Goal: Information Seeking & Learning: Learn about a topic

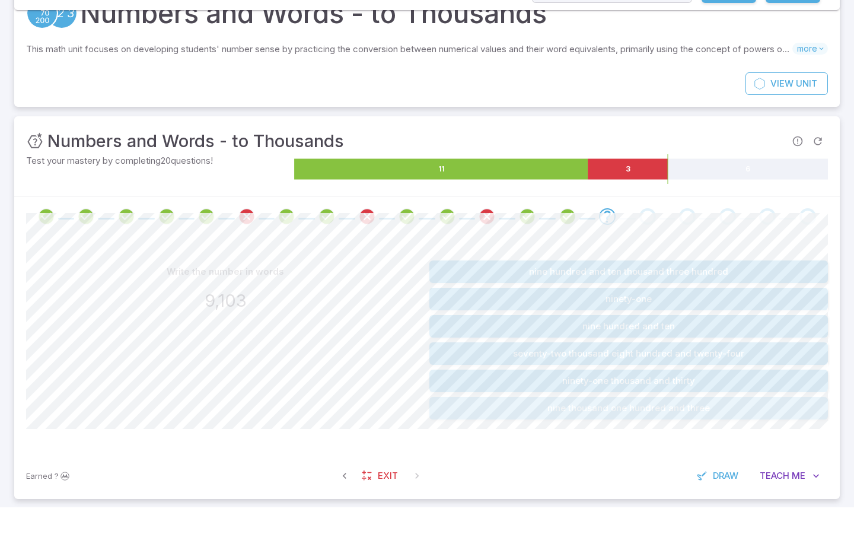
click at [652, 428] on button "nine thousand one hundred and three" at bounding box center [628, 434] width 398 height 23
click at [688, 349] on button "six thousand eight hundred and twenty-nine" at bounding box center [628, 353] width 398 height 23
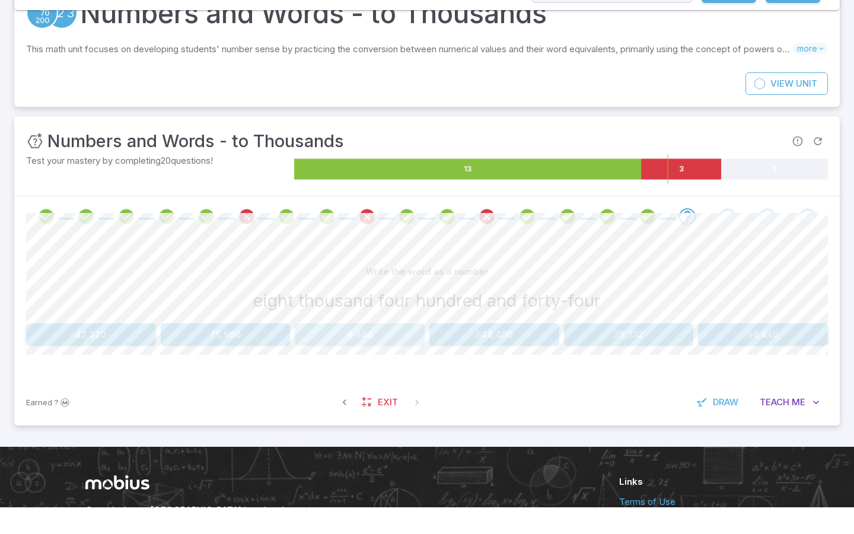
click at [343, 355] on button "8,444" at bounding box center [360, 361] width 130 height 23
click at [642, 354] on button "8,208" at bounding box center [629, 361] width 130 height 23
click at [727, 346] on div "Write the word as a number five hundred and forty-one 54 4,328 3,787 5 54,100 5…" at bounding box center [427, 329] width 802 height 85
click at [730, 352] on button "541" at bounding box center [763, 361] width 130 height 23
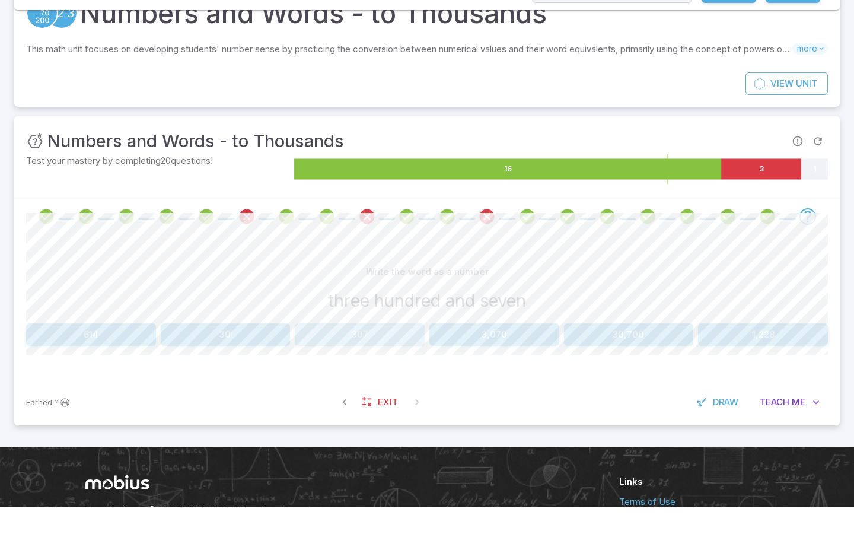
click at [398, 353] on button "307" at bounding box center [360, 361] width 130 height 23
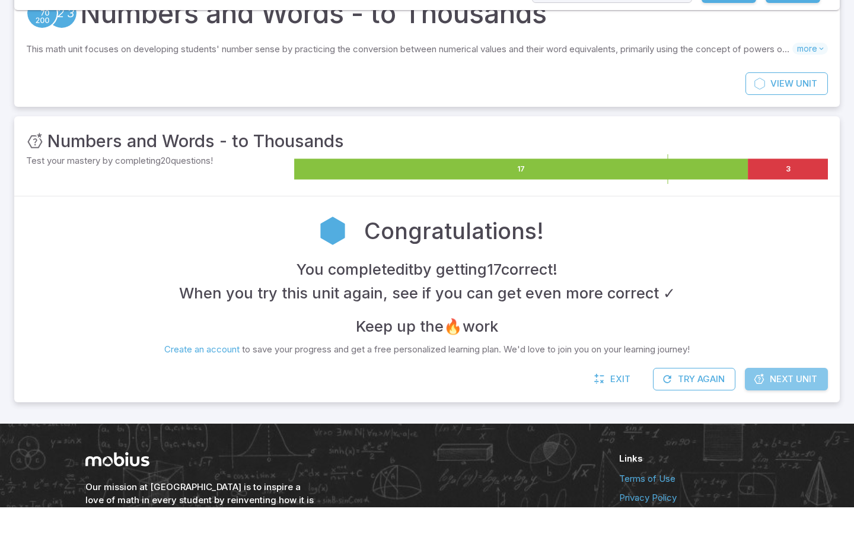
click at [764, 401] on icon at bounding box center [759, 406] width 12 height 12
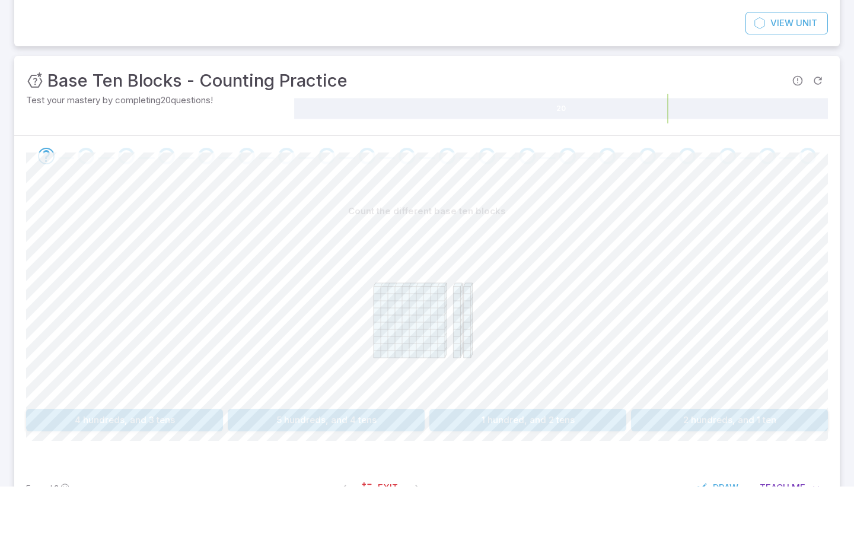
scroll to position [103, 0]
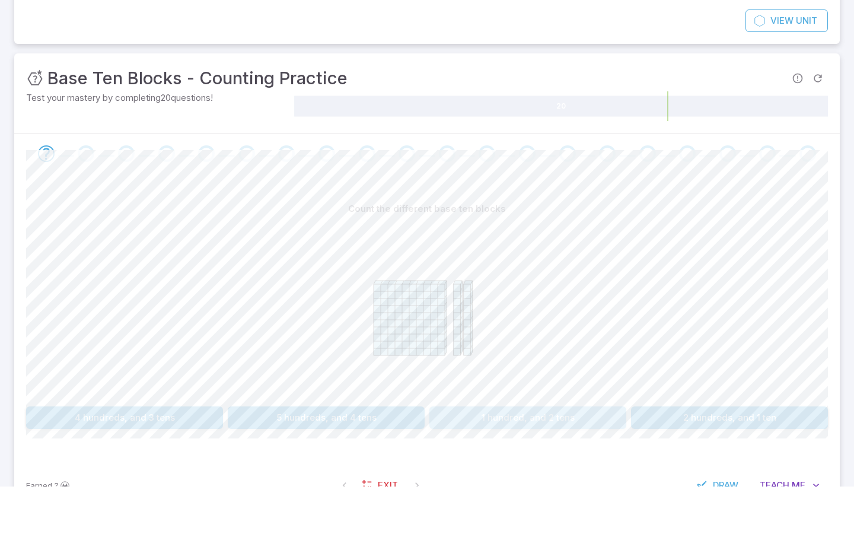
click at [582, 454] on button "1 hundred, and 2 tens" at bounding box center [527, 465] width 197 height 23
click at [68, 454] on button "1 hundred, and 1 ten" at bounding box center [124, 465] width 197 height 23
click at [68, 454] on button "210" at bounding box center [124, 465] width 197 height 23
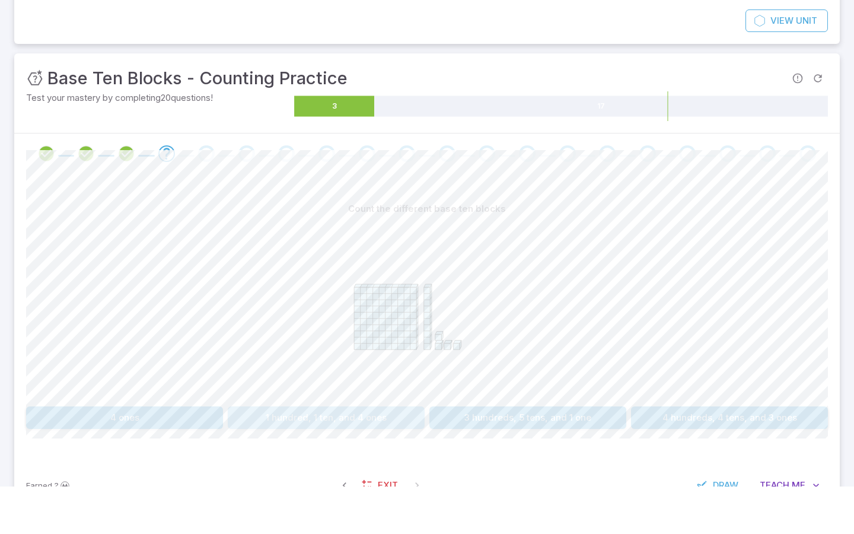
click at [303, 454] on button "1 hundred, 1 ten, and 4 ones" at bounding box center [326, 465] width 197 height 23
click at [336, 402] on div "Find the total number of blocks 248 114 130 421" at bounding box center [427, 360] width 802 height 231
click at [339, 454] on button "114" at bounding box center [326, 465] width 197 height 23
click at [687, 454] on button "one hundred and thirteen" at bounding box center [729, 465] width 197 height 23
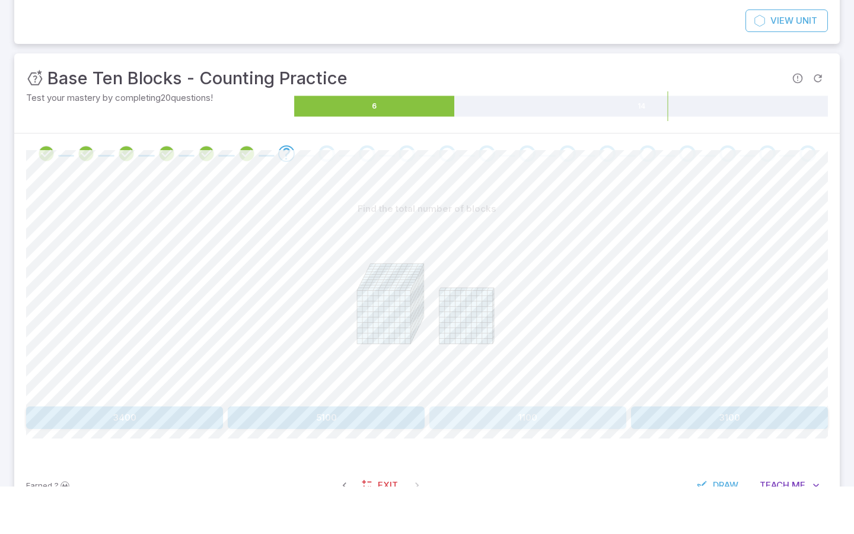
click at [562, 454] on button "1100" at bounding box center [527, 465] width 197 height 23
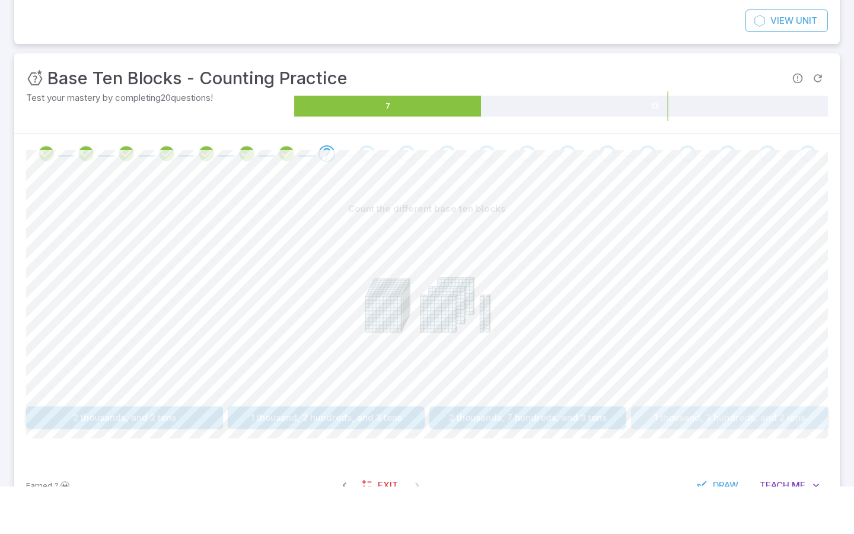
click at [756, 454] on button "1 thousand, 3 hundreds, and 2 tens" at bounding box center [729, 465] width 197 height 23
click at [382, 454] on button "5405" at bounding box center [326, 465] width 197 height 23
click at [260, 454] on button "1 thousand, 1 hundred, and 3 tens" at bounding box center [326, 465] width 197 height 23
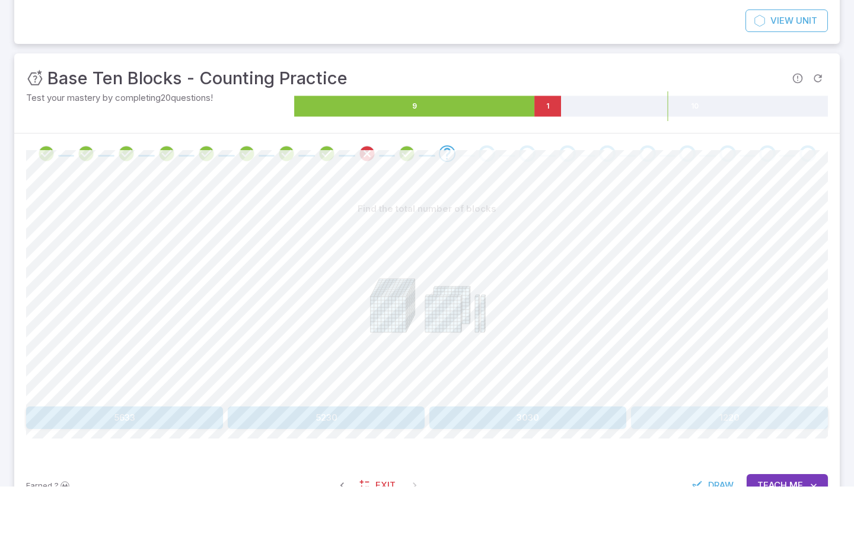
click at [655, 454] on button "1220" at bounding box center [729, 465] width 197 height 23
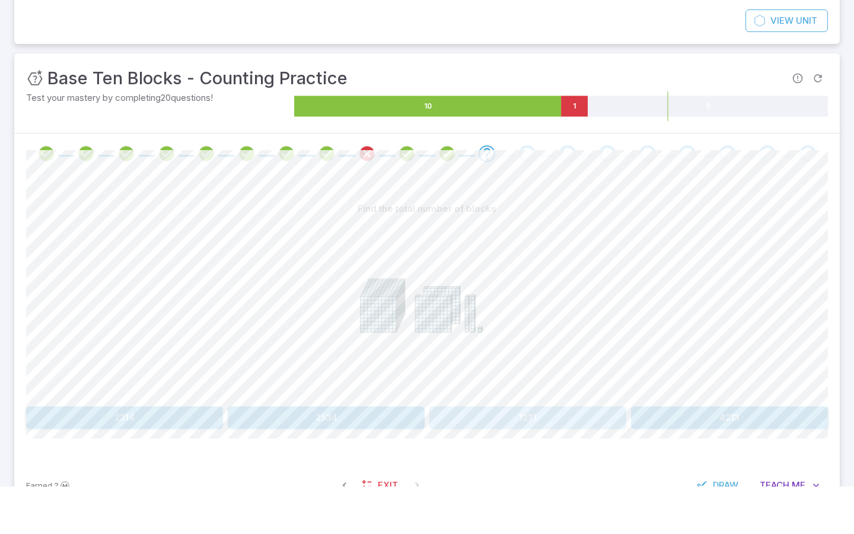
click at [546, 454] on button "1221" at bounding box center [527, 465] width 197 height 23
click at [213, 454] on button "one thousand three hundred and ten" at bounding box center [124, 465] width 197 height 23
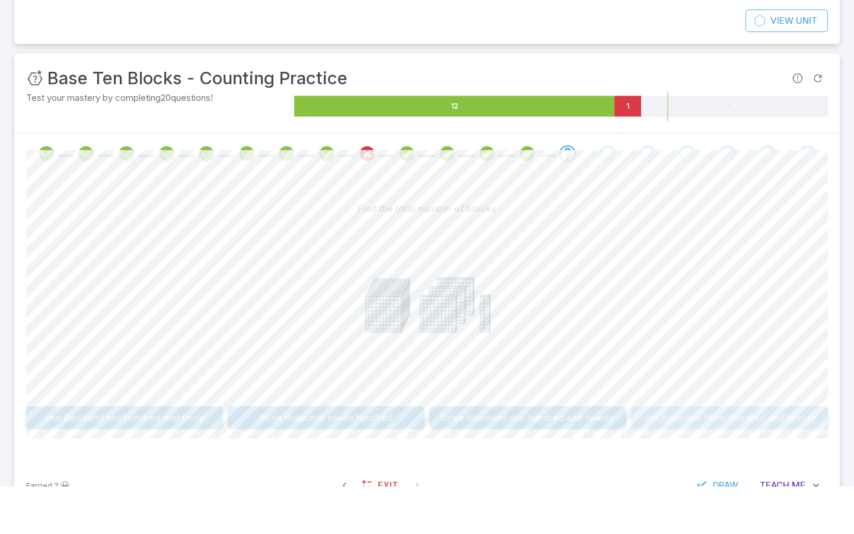
click at [687, 454] on button "one thousand three hundred and twenty" at bounding box center [729, 465] width 197 height 23
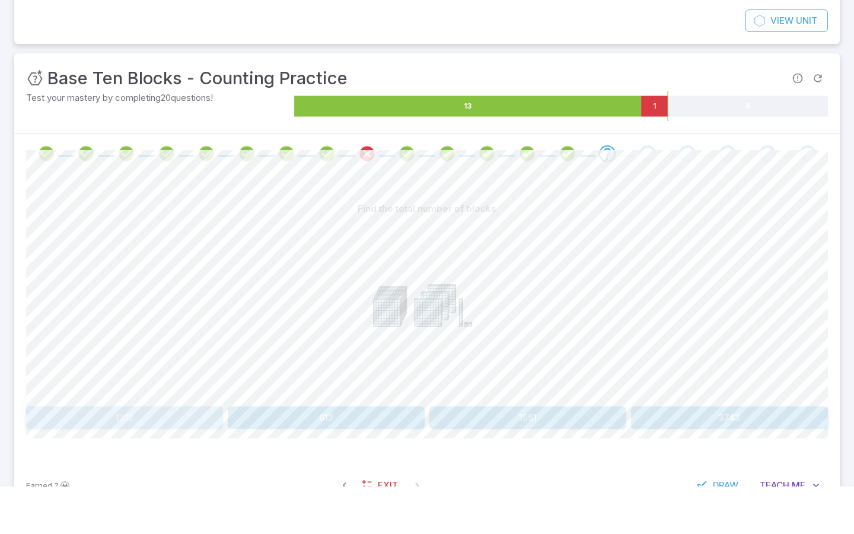
click at [187, 454] on button "1312" at bounding box center [124, 465] width 197 height 23
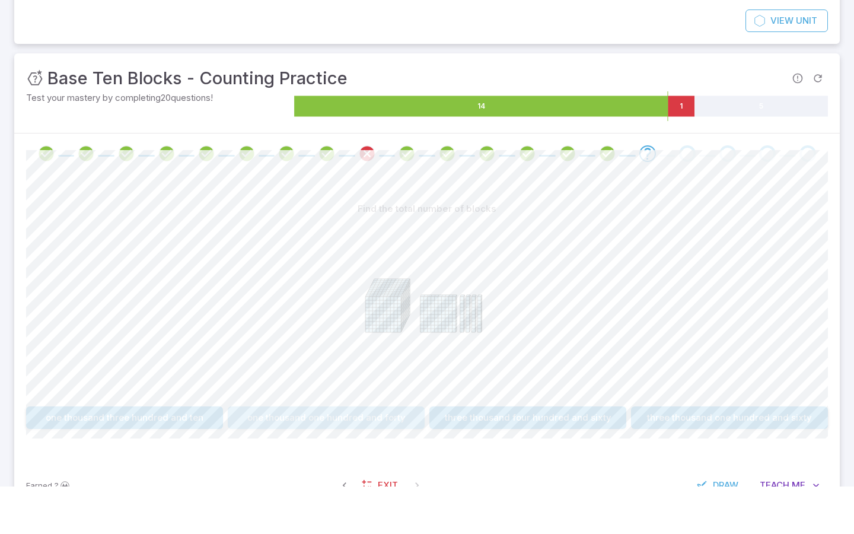
click at [294, 454] on button "one thousand one hundred and forty" at bounding box center [326, 465] width 197 height 23
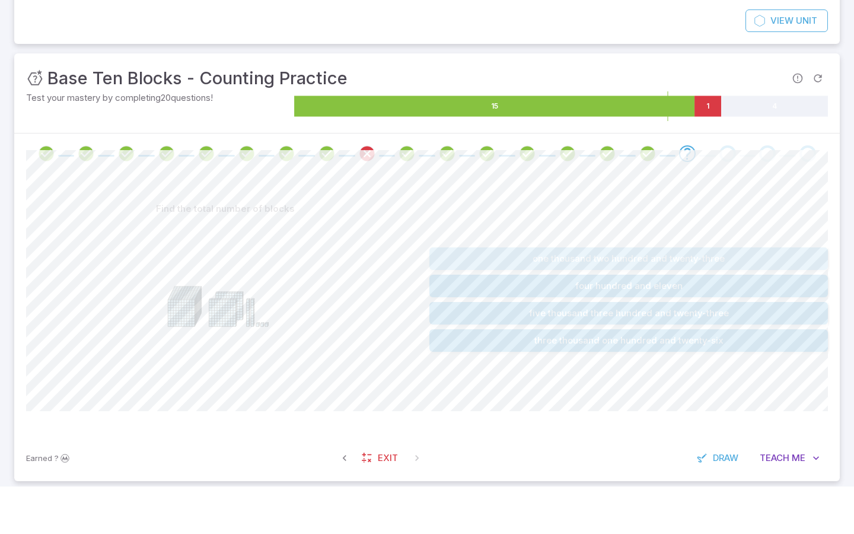
click at [491, 295] on button "one thousand two hundred and twenty-three" at bounding box center [628, 306] width 398 height 23
click at [522, 377] on button "one thousand three hundred and twenty-five" at bounding box center [628, 388] width 398 height 23
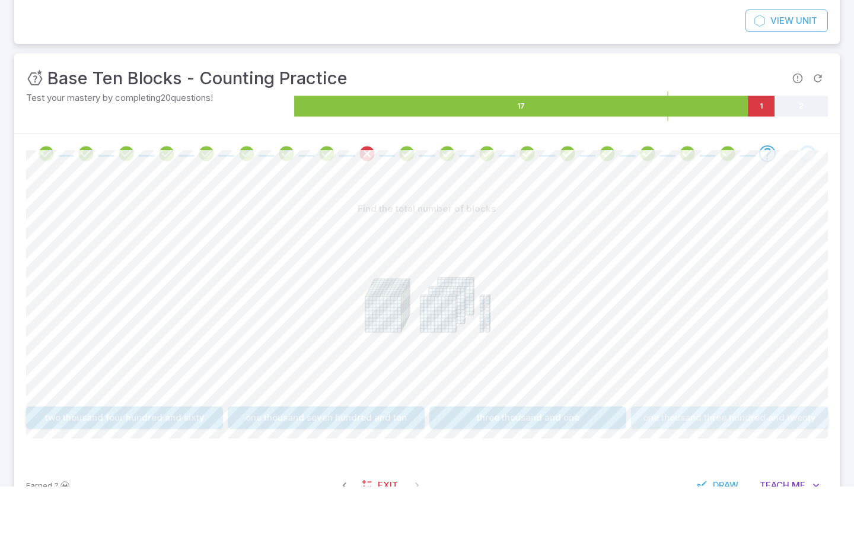
click at [714, 454] on button "one thousand three hundred and twenty" at bounding box center [729, 465] width 197 height 23
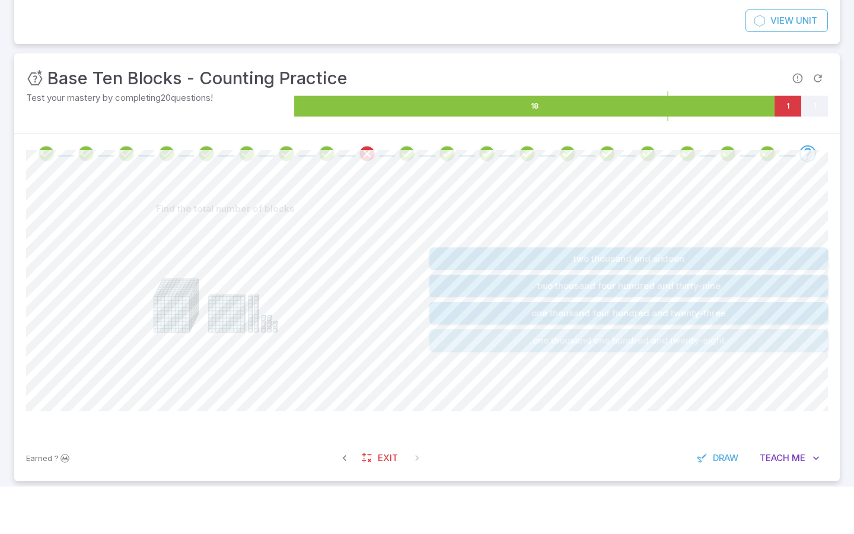
click at [646, 377] on button "one thousand one hundred and twenty-eight" at bounding box center [628, 388] width 398 height 23
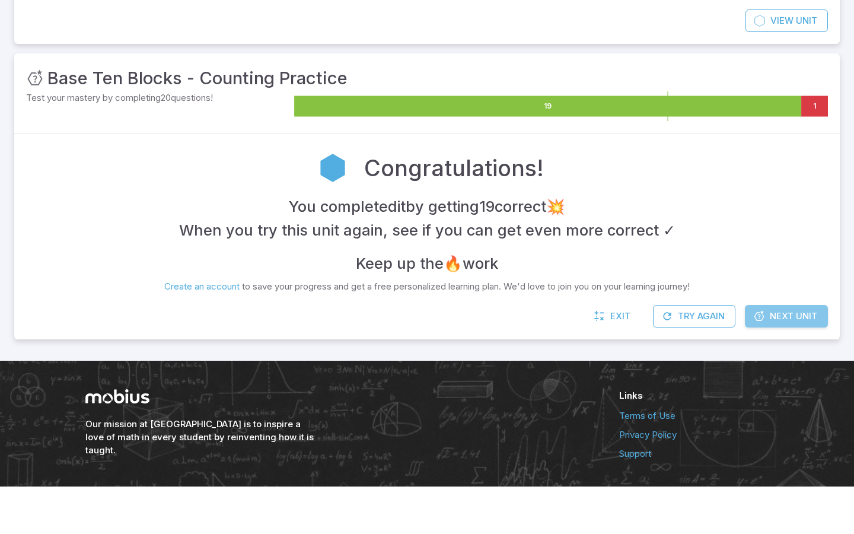
click at [780, 357] on span "Next Unit" at bounding box center [793, 363] width 47 height 13
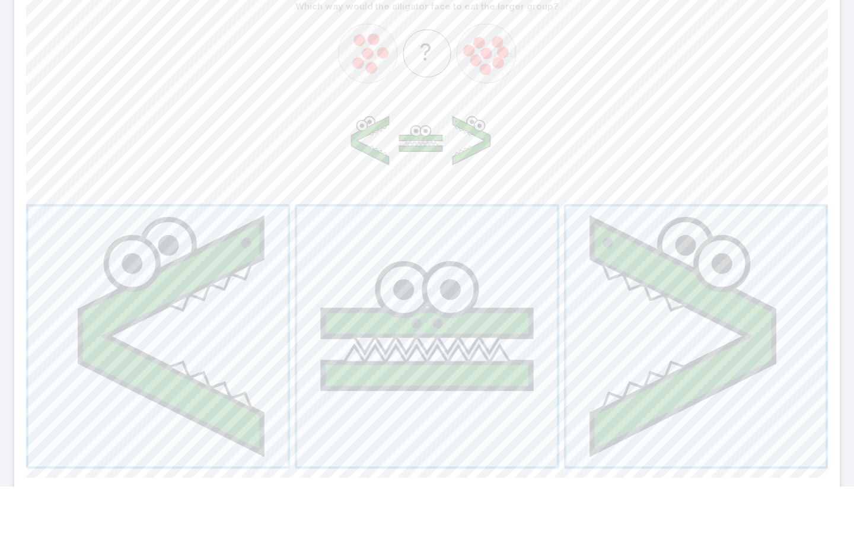
scroll to position [307, 0]
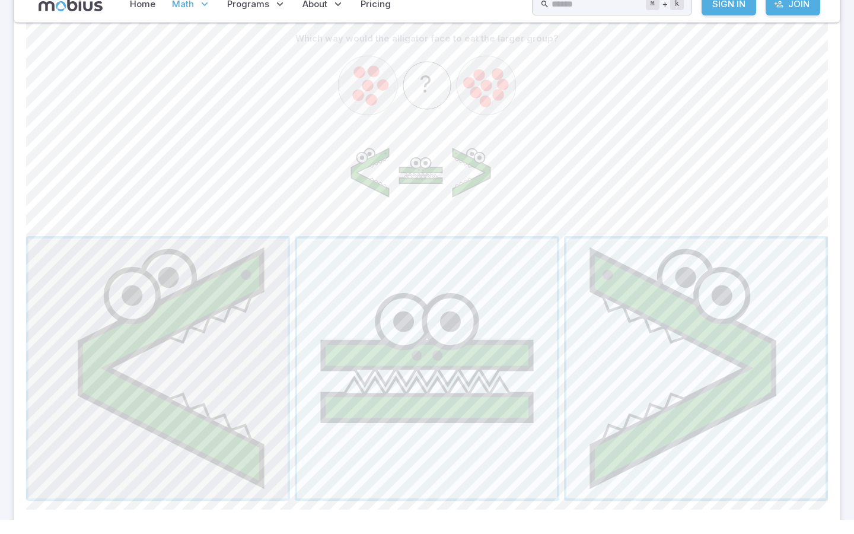
click at [220, 296] on span "button" at bounding box center [157, 382] width 259 height 259
click at [164, 368] on span "button" at bounding box center [157, 382] width 259 height 259
click at [334, 398] on span "button" at bounding box center [426, 382] width 259 height 259
click at [187, 409] on span "button" at bounding box center [157, 382] width 259 height 259
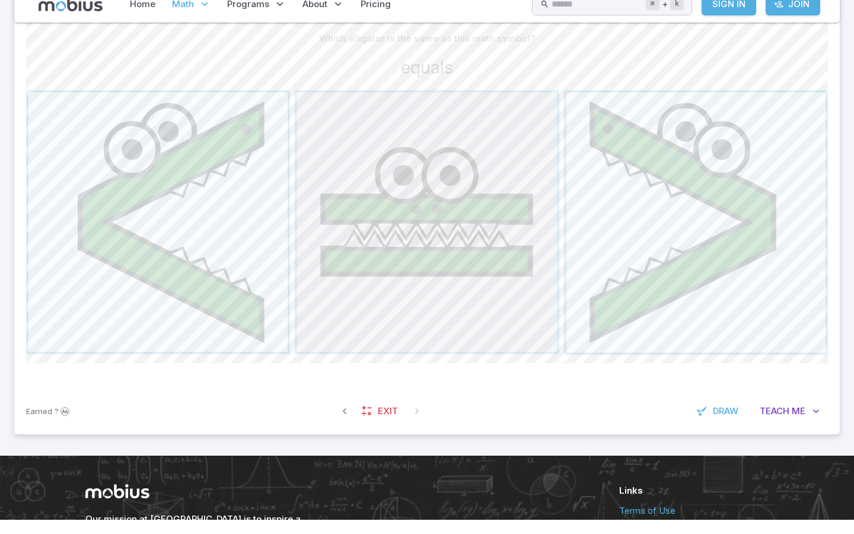
click at [374, 260] on span "button" at bounding box center [426, 236] width 259 height 259
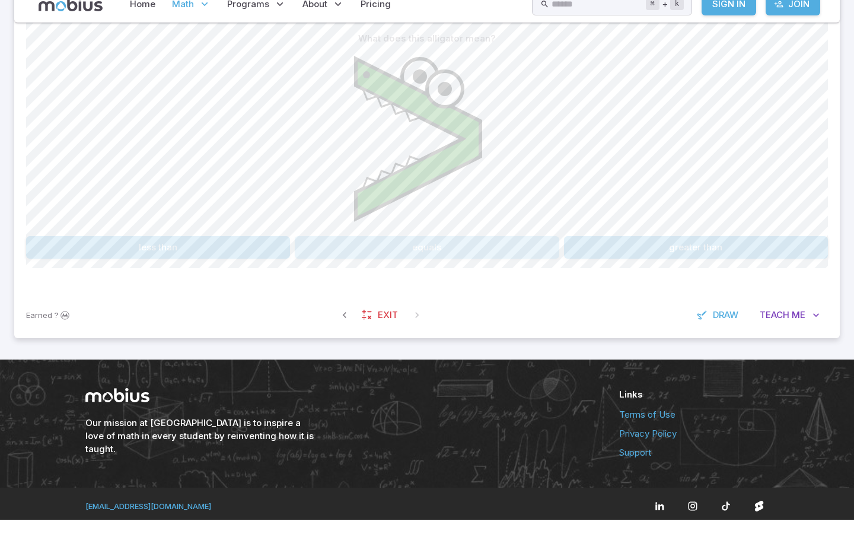
click at [382, 250] on button "equals" at bounding box center [427, 261] width 264 height 23
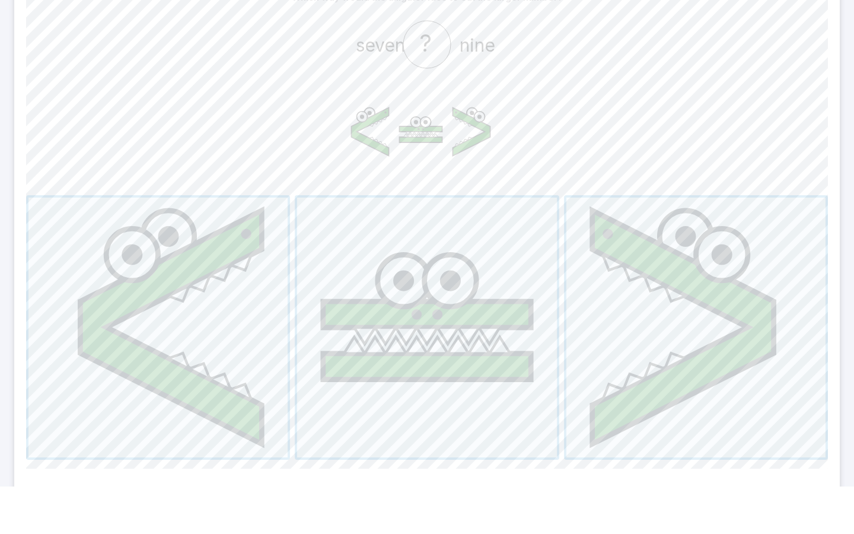
scroll to position [317, 0]
click at [176, 334] on span "button" at bounding box center [157, 372] width 259 height 259
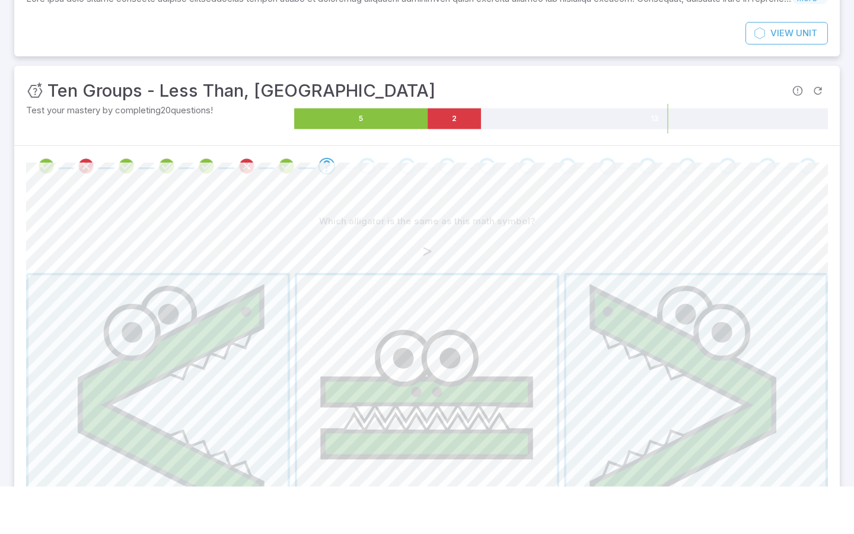
scroll to position [98, 0]
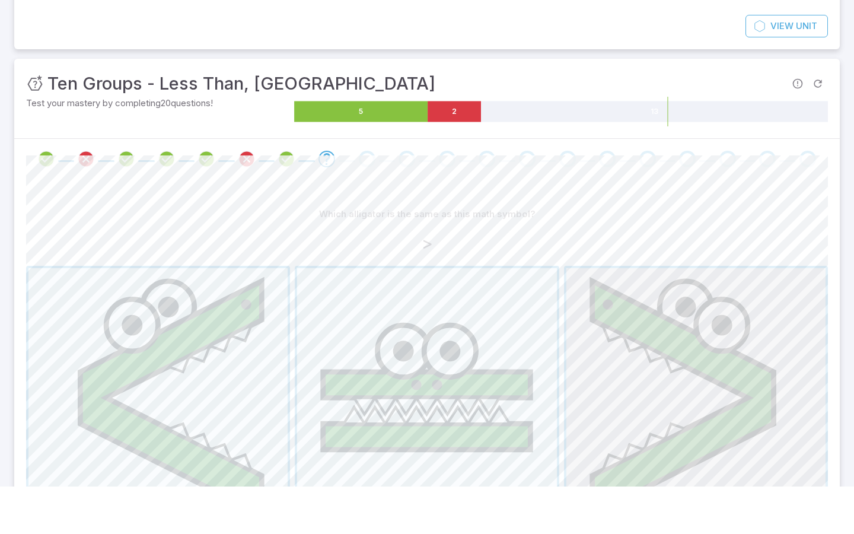
click at [643, 384] on span "button" at bounding box center [695, 444] width 259 height 259
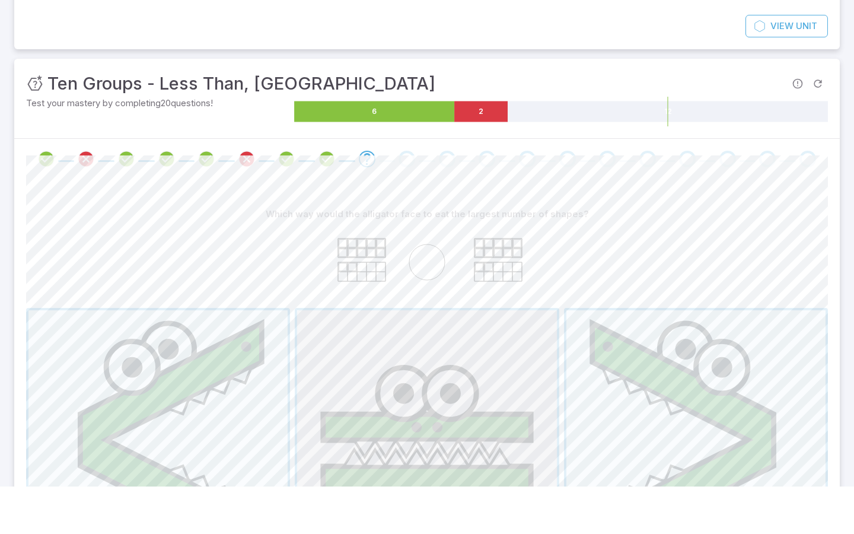
click at [489, 410] on span "button" at bounding box center [426, 487] width 259 height 259
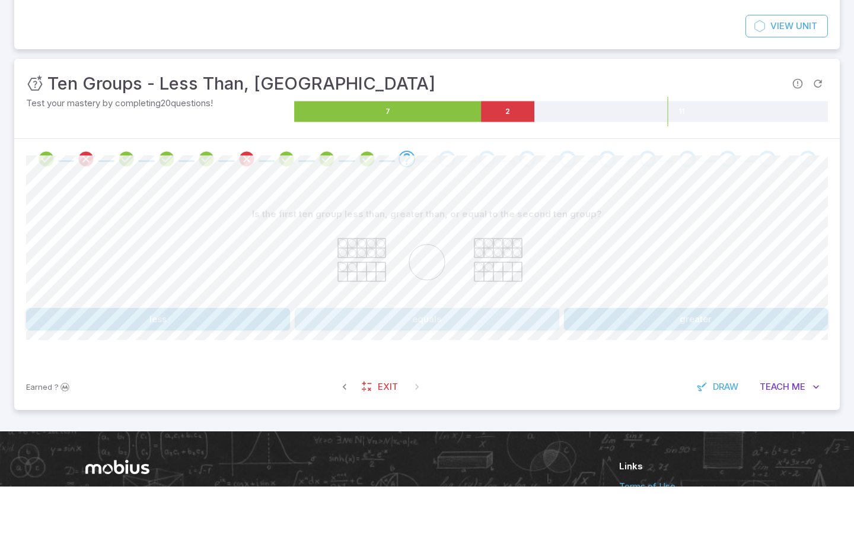
click at [415, 355] on button "equals" at bounding box center [427, 366] width 264 height 23
click at [225, 355] on button "less" at bounding box center [158, 366] width 264 height 23
